Goal: Check status: Check status

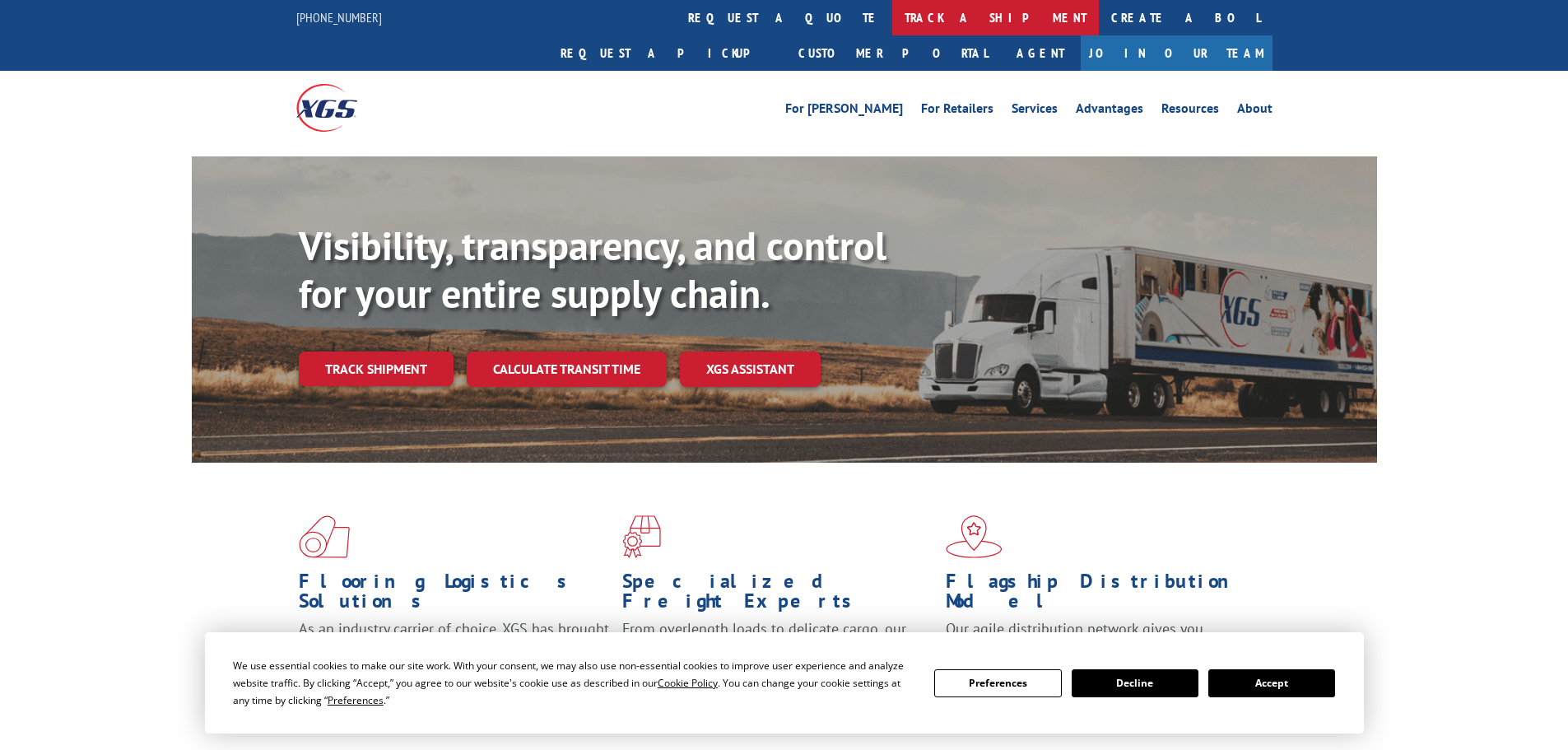
click at [893, 21] on link "track a shipment" at bounding box center [996, 17] width 207 height 35
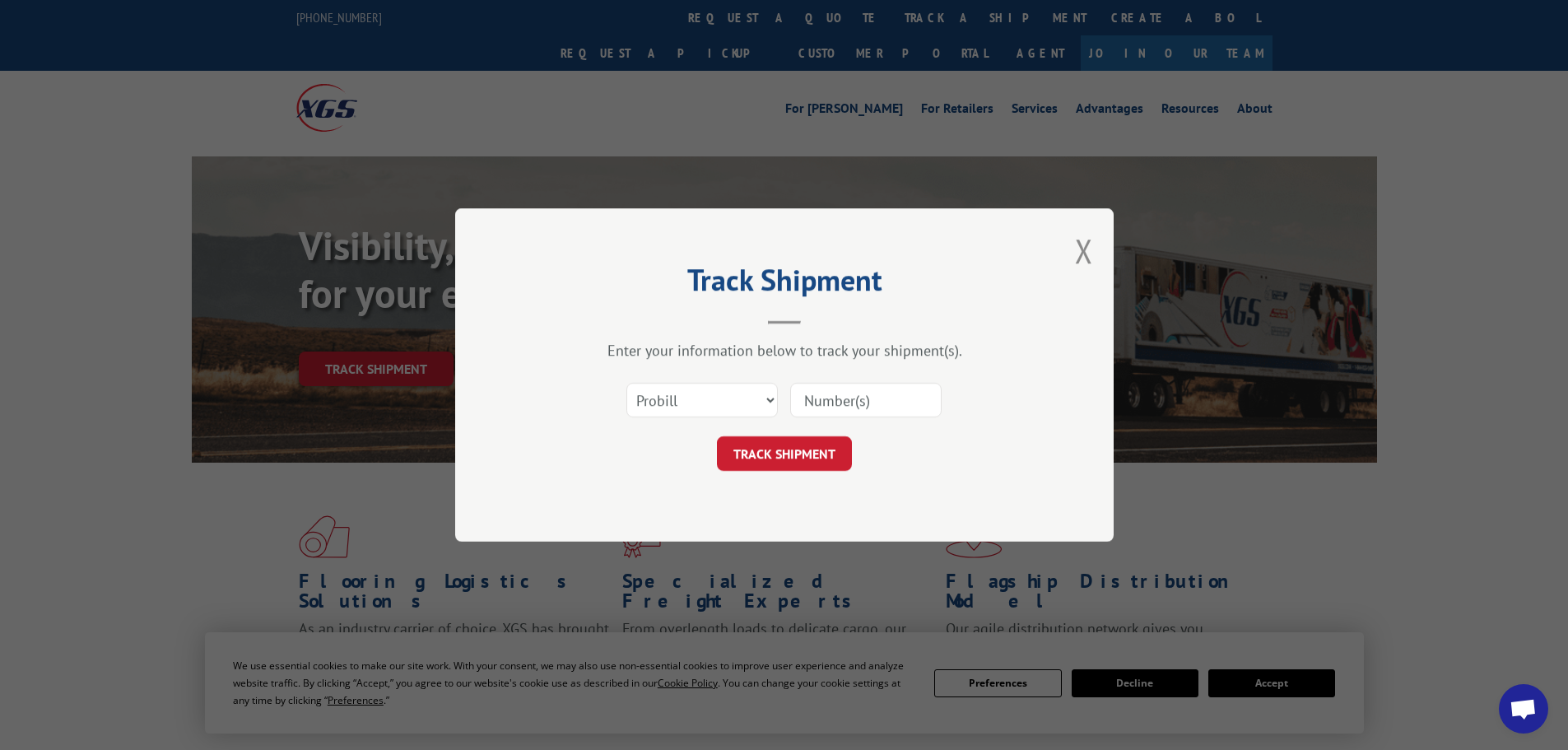
click at [872, 401] on input at bounding box center [866, 400] width 151 height 34
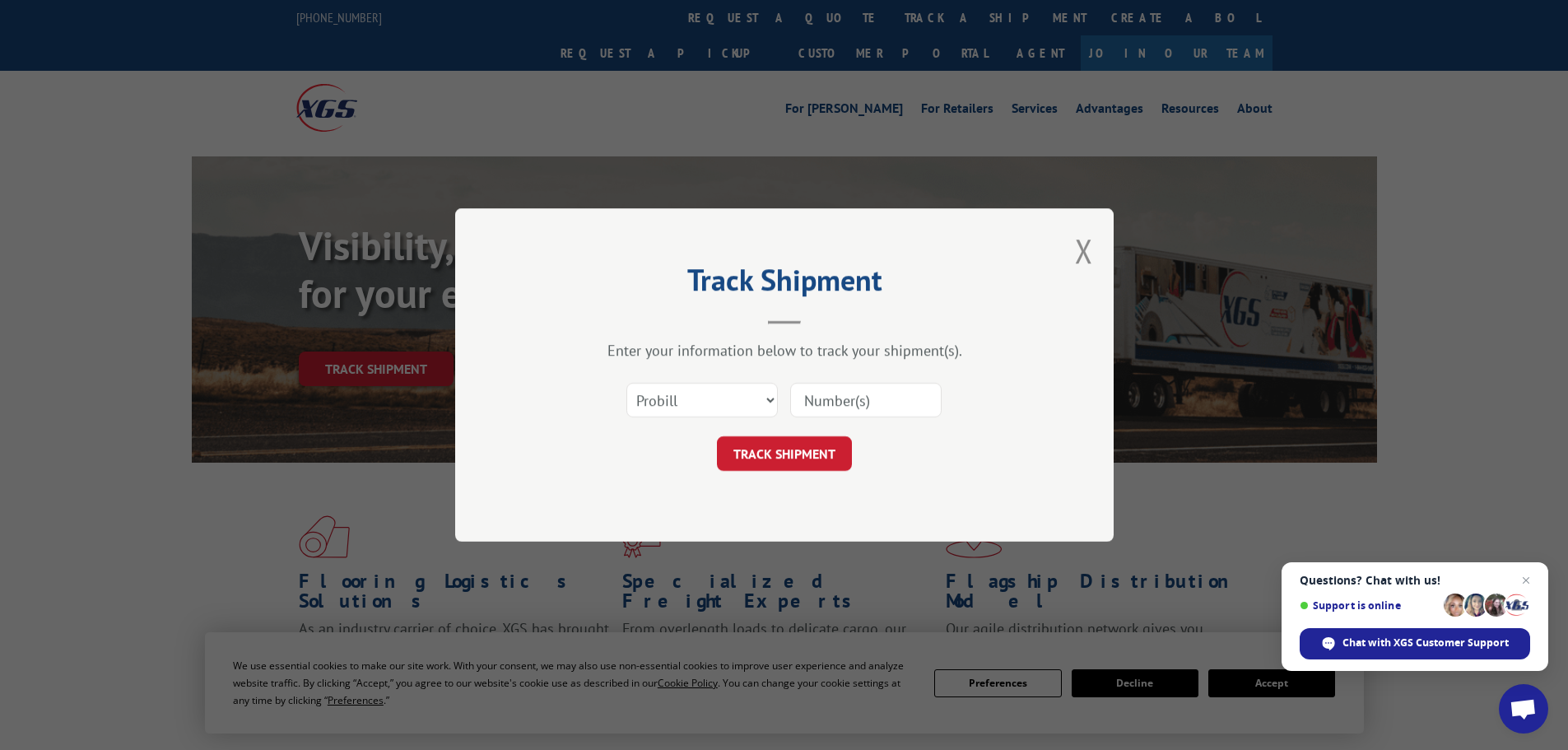
paste input "42502811"
type input "42502811"
drag, startPoint x: 675, startPoint y: 409, endPoint x: 747, endPoint y: 408, distance: 72.0
click at [675, 409] on select "Select category... Probill BOL PO" at bounding box center [702, 400] width 151 height 34
select select "po"
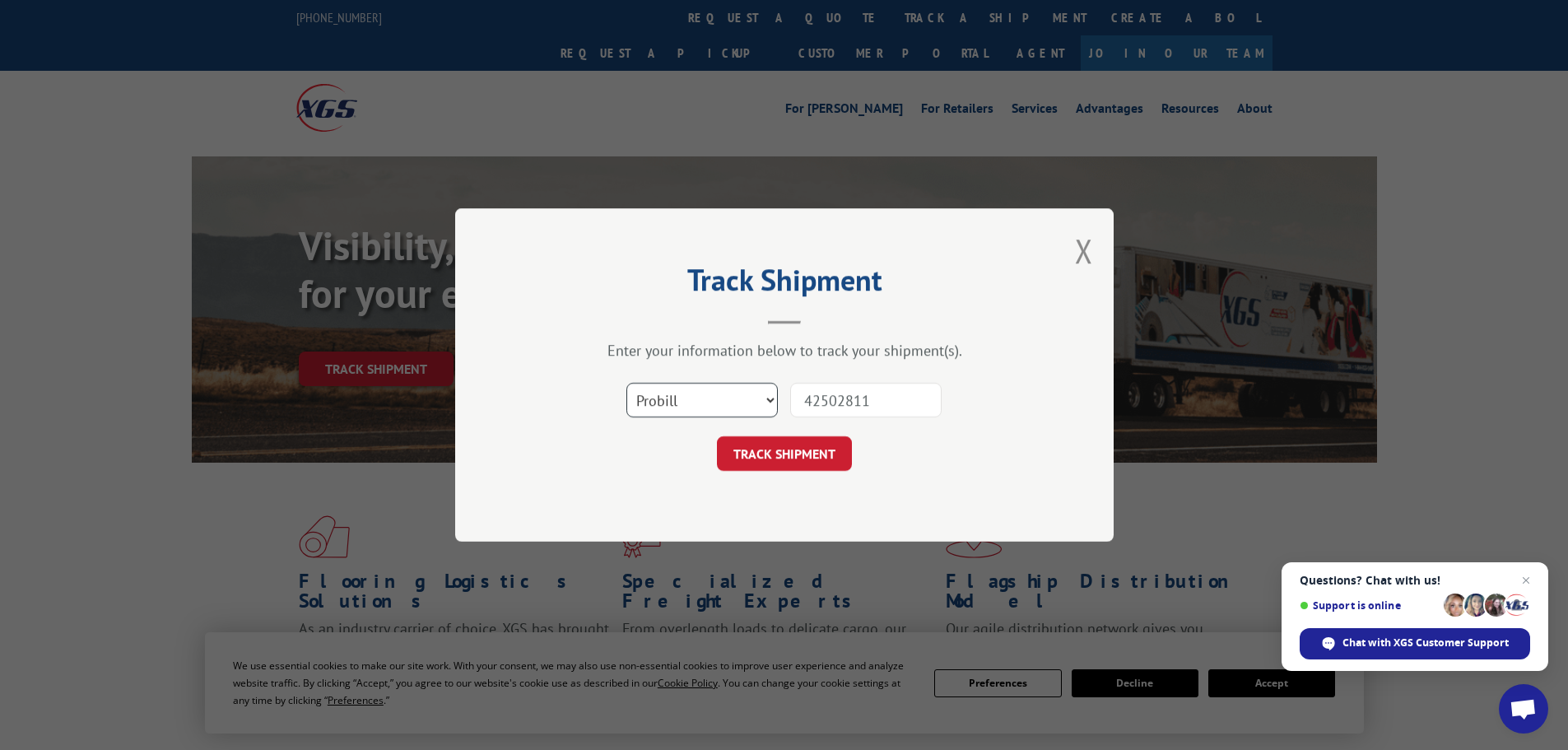
click at [626, 383] on select "Select category... Probill BOL PO" at bounding box center [702, 400] width 151 height 34
click at [902, 407] on input "42502811" at bounding box center [866, 400] width 151 height 34
click at [794, 456] on button "TRACK SHIPMENT" at bounding box center [784, 454] width 135 height 34
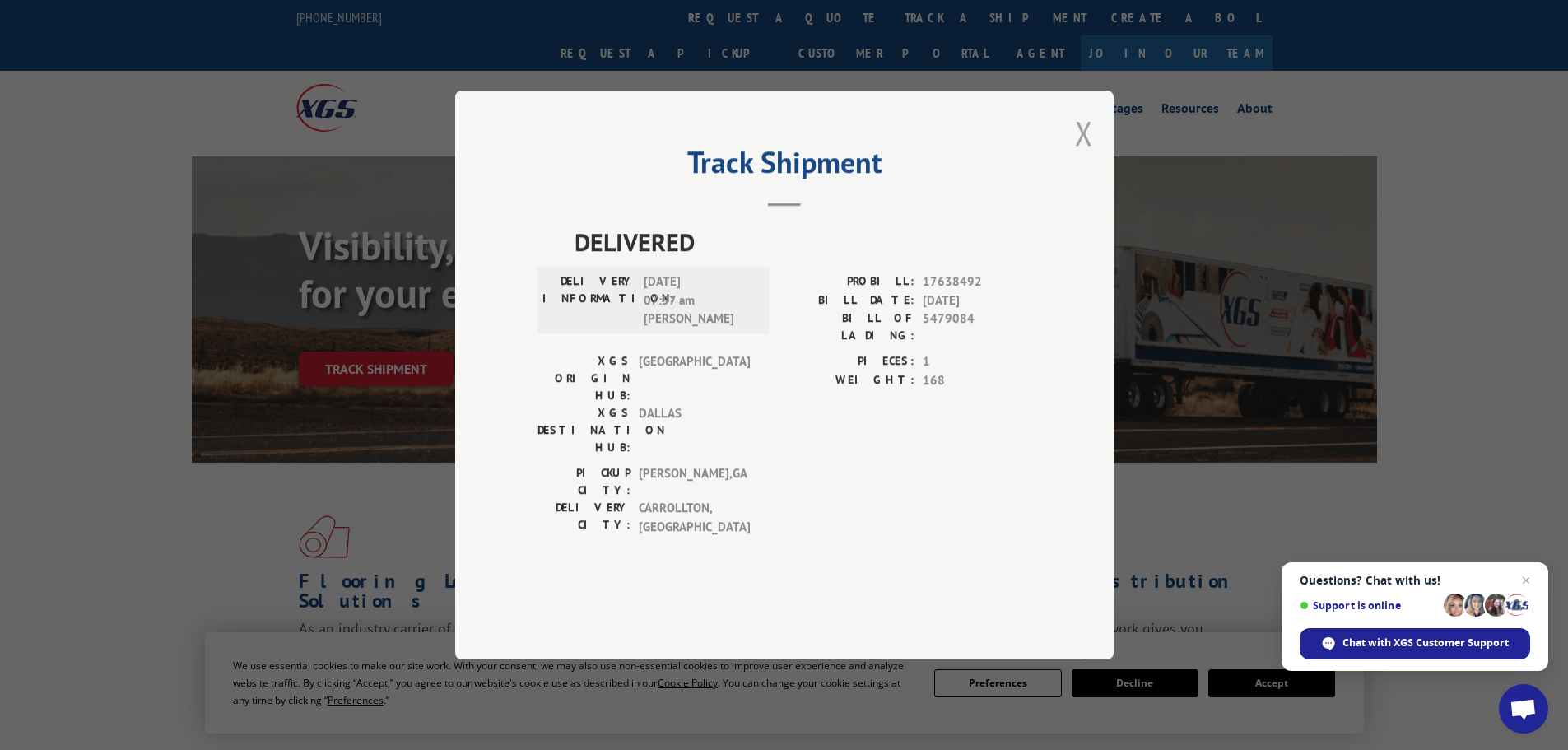
click at [1076, 155] on button "Close modal" at bounding box center [1084, 133] width 18 height 44
